Goal: Information Seeking & Learning: Find specific fact

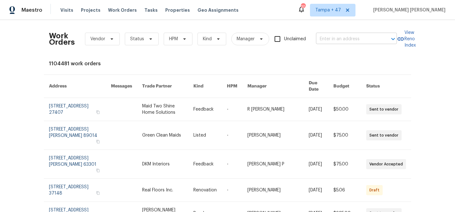
click at [342, 39] on input "text" at bounding box center [347, 39] width 63 height 10
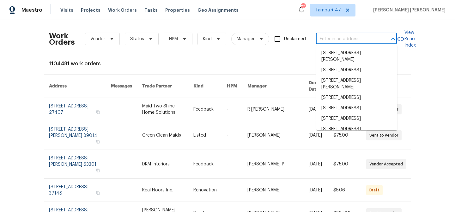
paste input "[STREET_ADDRESS]"
type input "[STREET_ADDRESS]"
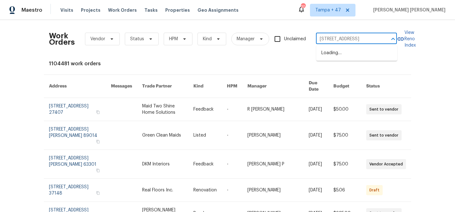
scroll to position [0, 16]
click at [345, 58] on li "4735 S Cathay Ct, Aurora, CO 80015" at bounding box center [356, 53] width 81 height 10
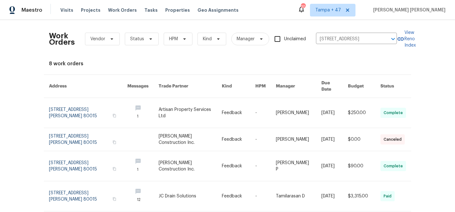
click at [322, 99] on link at bounding box center [335, 113] width 27 height 30
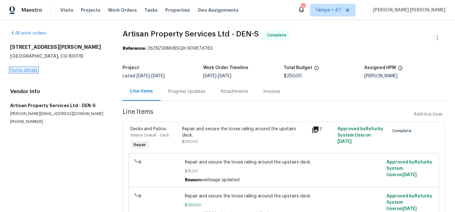
click at [30, 69] on link "Home details" at bounding box center [24, 70] width 28 height 4
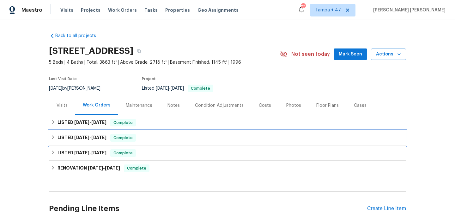
click at [118, 134] on div "Complete" at bounding box center [123, 138] width 26 height 8
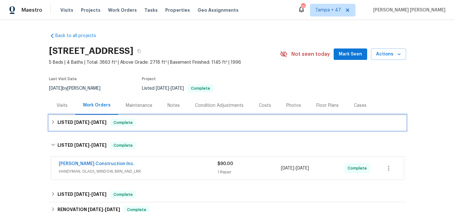
click at [165, 118] on div "LISTED 8/19/25 - 8/26/25 Complete" at bounding box center [227, 122] width 357 height 15
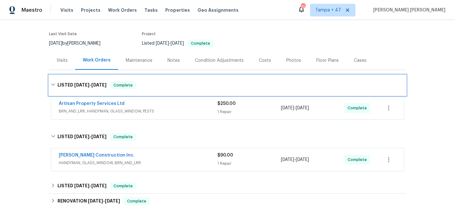
scroll to position [66, 0]
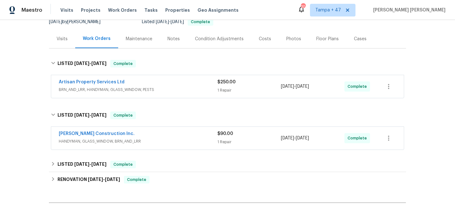
click at [187, 138] on span "HANDYMAN, GLASS_WINDOW, BRN_AND_LRR" at bounding box center [138, 141] width 159 height 6
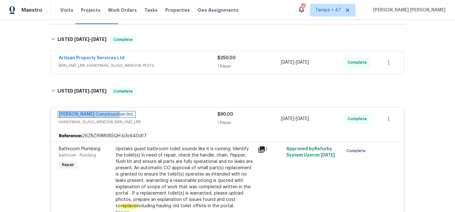
scroll to position [87, 0]
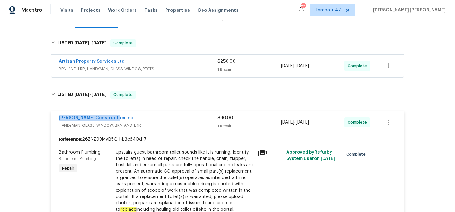
click at [171, 68] on span "BRN_AND_LRR, HANDYMAN, GLASS_WINDOW, PESTS" at bounding box center [138, 69] width 159 height 6
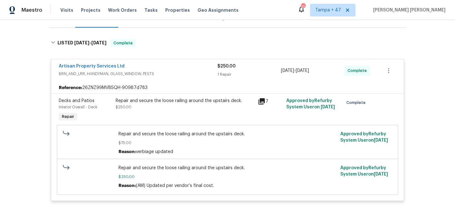
click at [171, 68] on div "Artisan Property Services Ltd" at bounding box center [138, 67] width 159 height 8
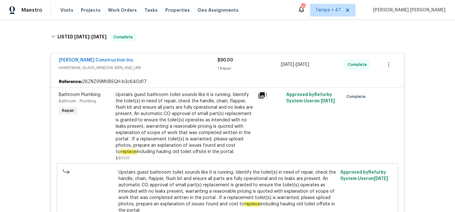
scroll to position [163, 0]
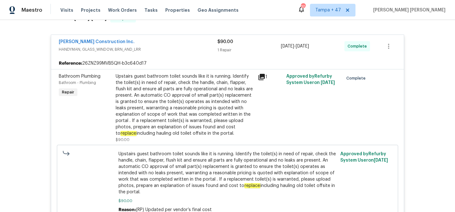
click at [154, 79] on div "Upstairs guest bathroom toilet sounds like it is running. Identify the toilet(s…" at bounding box center [185, 104] width 138 height 63
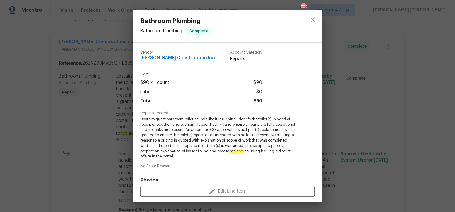
click at [150, 120] on span "Upstairs guest bathroom toilet sounds like it is running. Identify the toilet(s…" at bounding box center [218, 137] width 157 height 42
click at [190, 119] on span "Upstairs guest bathroom toilet sounds like it is running. Identify the toilet(s…" at bounding box center [218, 137] width 157 height 42
copy span "Upstairs guest bathroom toilet"
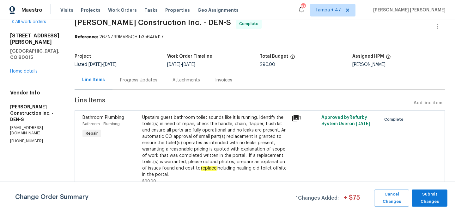
click at [142, 80] on div "Progress Updates" at bounding box center [138, 80] width 37 height 6
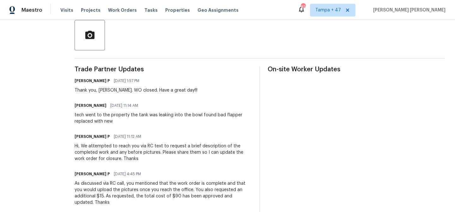
scroll to position [156, 0]
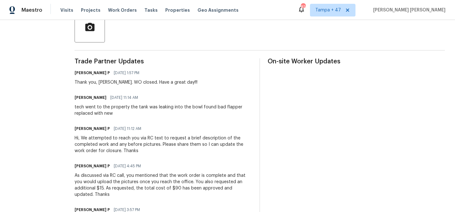
click at [235, 106] on div "tech went to the property the tank was leaking into the bowl found bad flapper …" at bounding box center [163, 110] width 177 height 13
copy div "flapper"
